Goal: Task Accomplishment & Management: Manage account settings

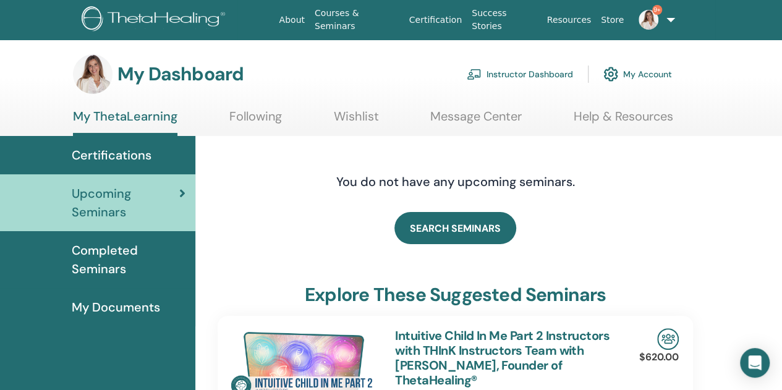
click at [491, 70] on link "Instructor Dashboard" at bounding box center [520, 74] width 106 height 27
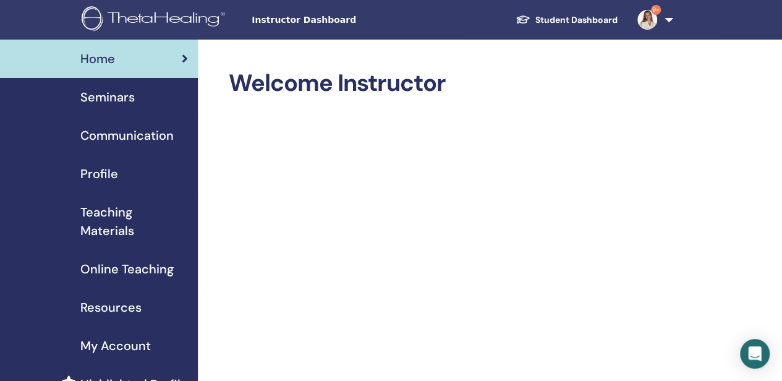
click at [114, 97] on span "Seminars" at bounding box center [107, 97] width 54 height 19
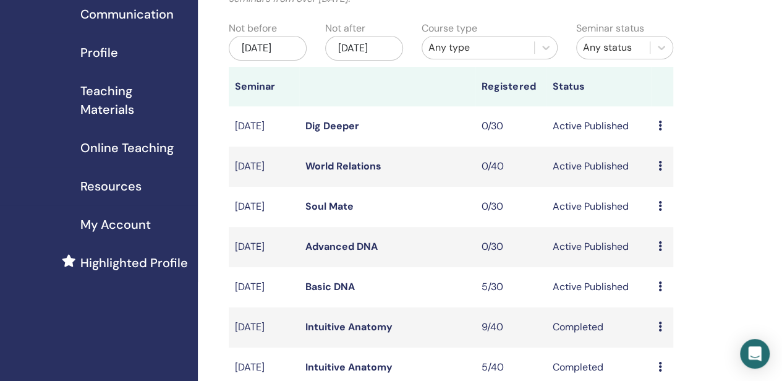
scroll to position [124, 0]
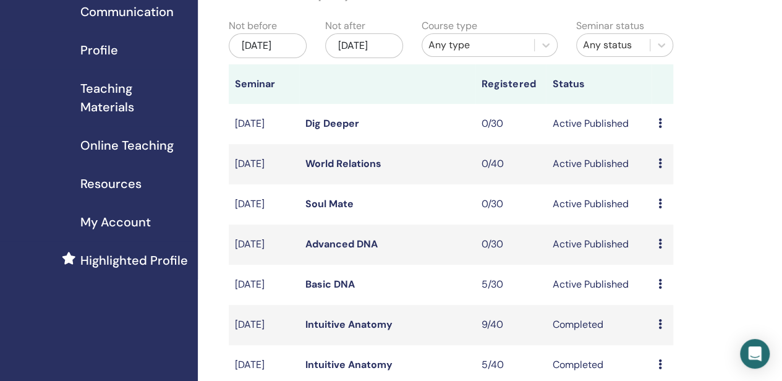
click at [321, 291] on link "Basic DNA" at bounding box center [329, 284] width 49 height 13
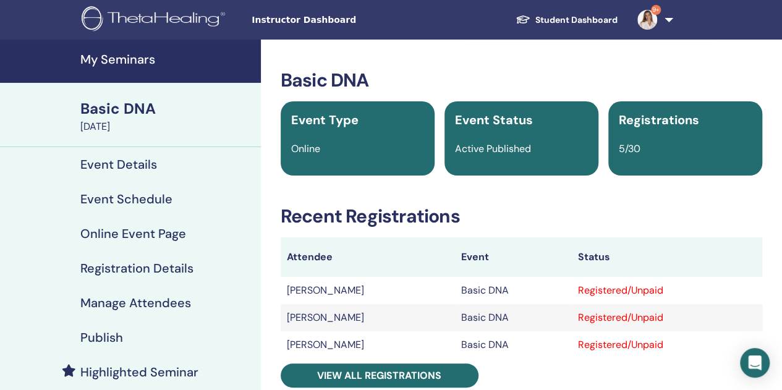
click at [158, 307] on h4 "Manage Attendees" at bounding box center [135, 302] width 111 height 15
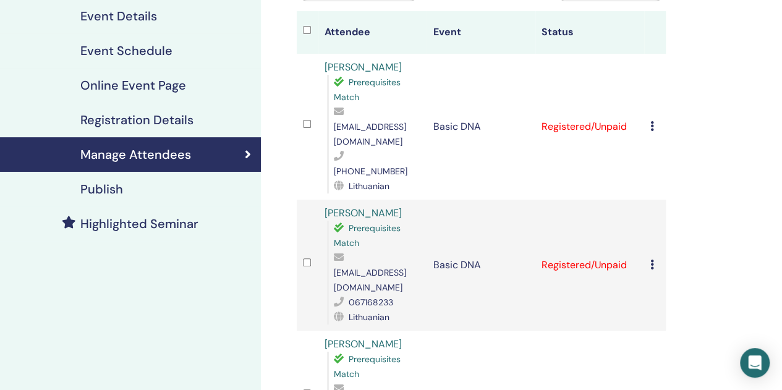
scroll to position [62, 0]
